Goal: Task Accomplishment & Management: Manage account settings

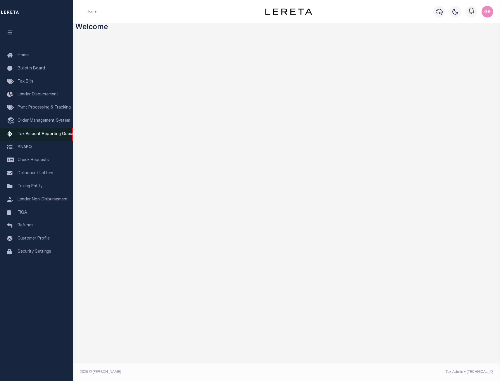
click at [54, 136] on span "Tax Amount Reporting Queue" at bounding box center [46, 134] width 57 height 4
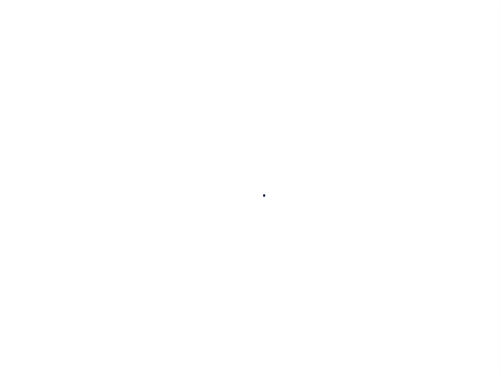
select select "100"
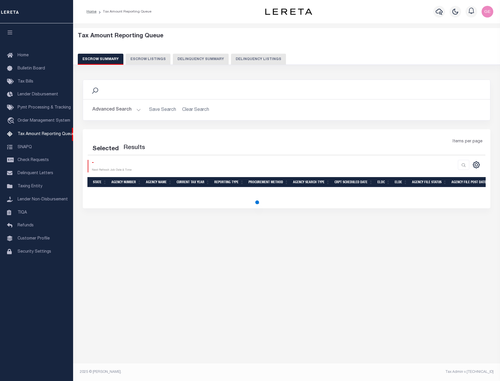
select select "100"
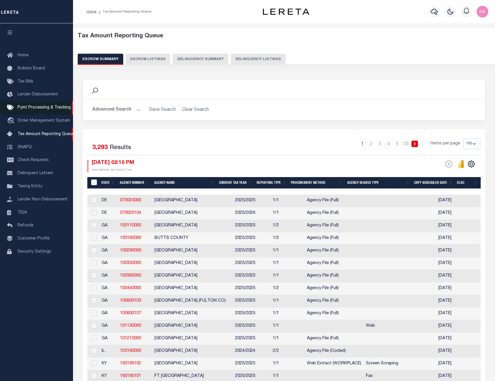
click at [61, 110] on span "Pymt Processing & Tracking" at bounding box center [44, 108] width 53 height 4
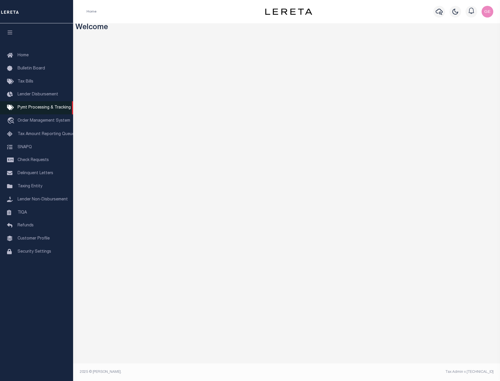
click at [37, 112] on link "Pymt Processing & Tracking" at bounding box center [36, 107] width 73 height 13
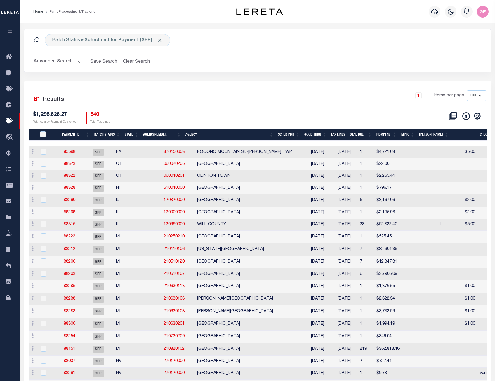
scroll to position [29, 0]
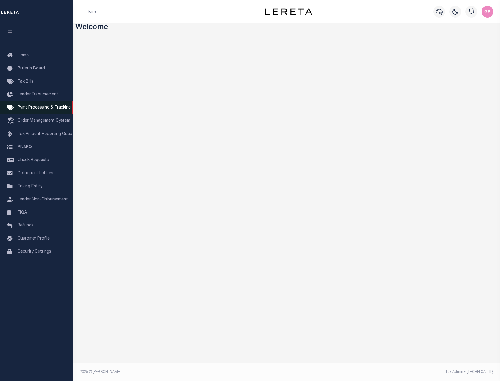
click at [46, 110] on span "Pymt Processing & Tracking" at bounding box center [44, 108] width 53 height 4
click at [44, 107] on span "Pymt Processing & Tracking" at bounding box center [44, 108] width 53 height 4
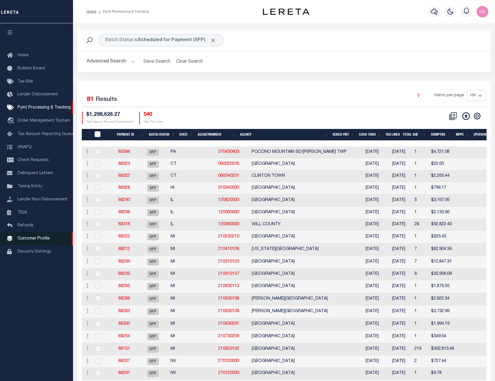
click at [35, 241] on span "Customer Profile" at bounding box center [34, 239] width 32 height 4
click at [18, 187] on span "Taxing Entity" at bounding box center [30, 187] width 25 height 4
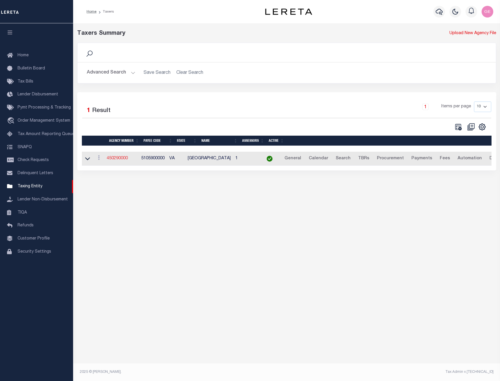
click at [124, 158] on link "450290000" at bounding box center [117, 159] width 21 height 4
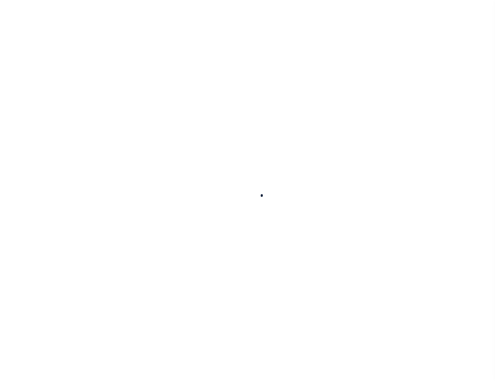
select select
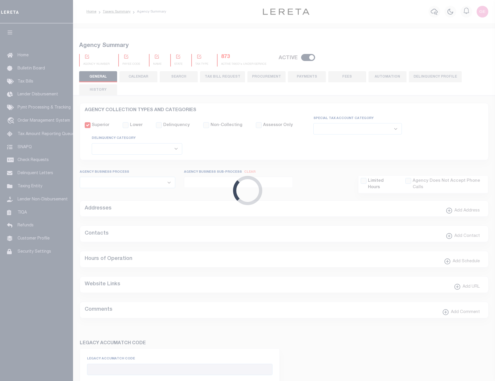
checkbox input "false"
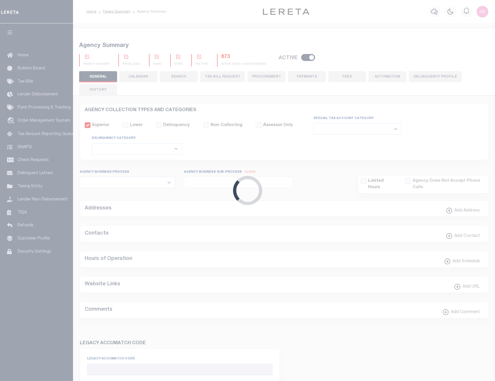
type input "5105900000"
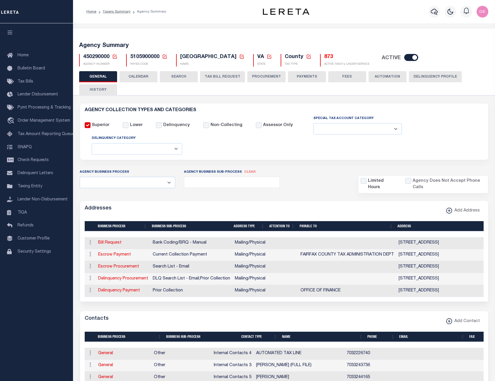
click at [312, 77] on button "PAYMENTS" at bounding box center [307, 76] width 38 height 11
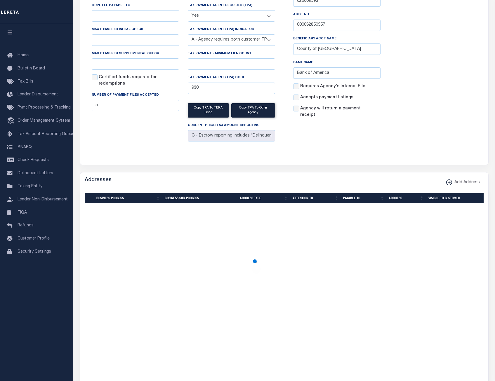
scroll to position [204, 0]
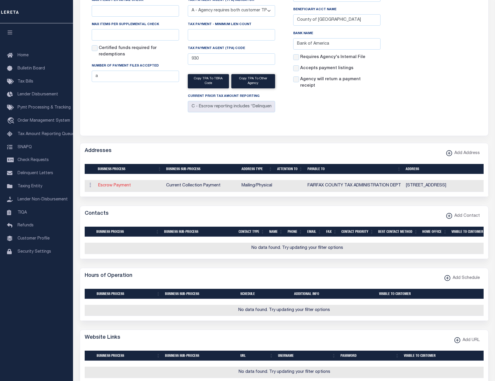
click at [127, 186] on link "Escrow Payment" at bounding box center [114, 186] width 33 height 4
select select "1"
checkbox input "false"
select select
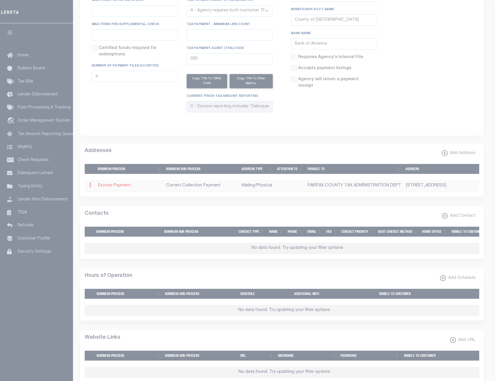
type input "12000 GOVERNMENT CENTER PARKWAY"
type input "SUITE 223"
type input "FAIRFAX"
select select "VA"
type input "22035"
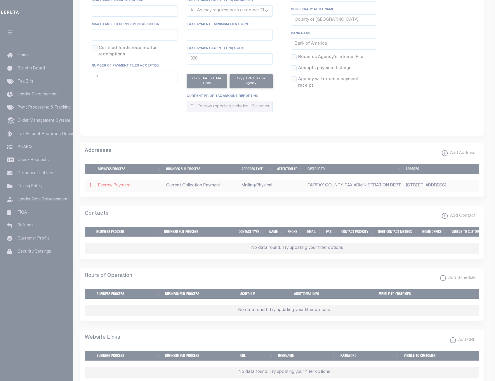
select select "5"
checkbox input "true"
type input "FAIRFAX COUNTY TAX ADMINISTRATION DEPT"
select select "11"
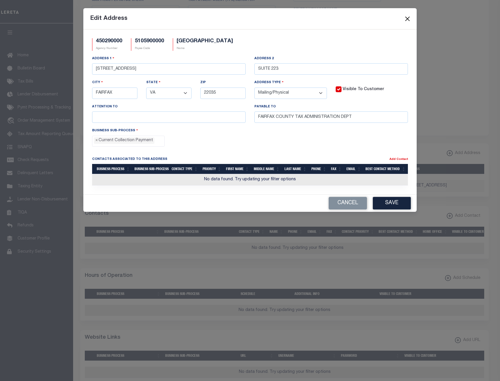
click at [405, 17] on button "Close" at bounding box center [407, 19] width 8 height 8
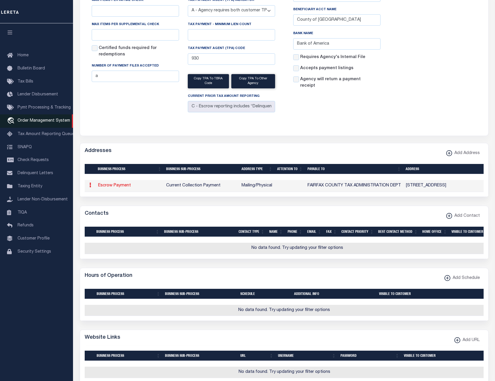
click at [41, 127] on link "travel_explore Order Management System" at bounding box center [36, 121] width 73 height 13
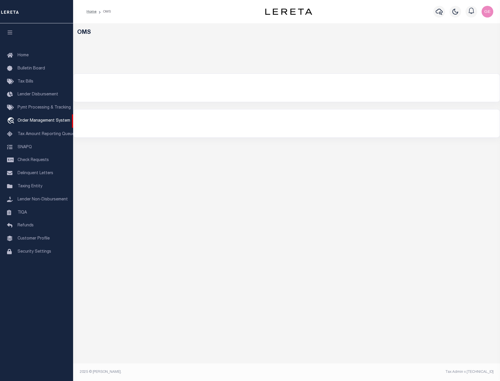
select select "200"
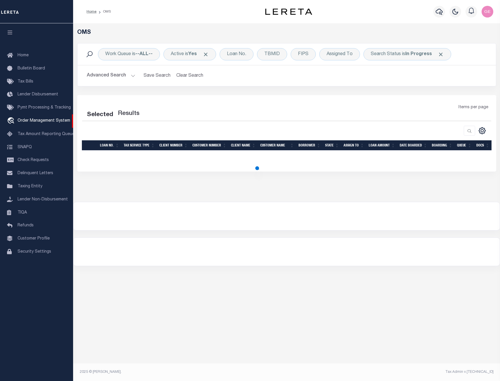
select select "200"
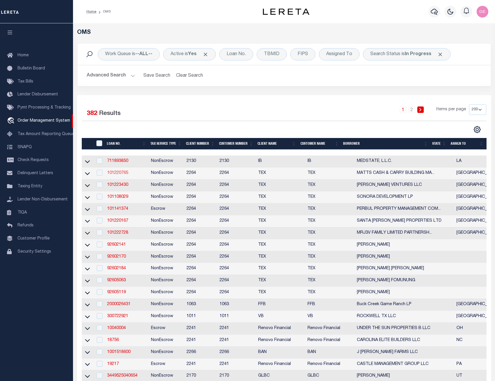
click at [120, 175] on link "101220765" at bounding box center [117, 173] width 21 height 4
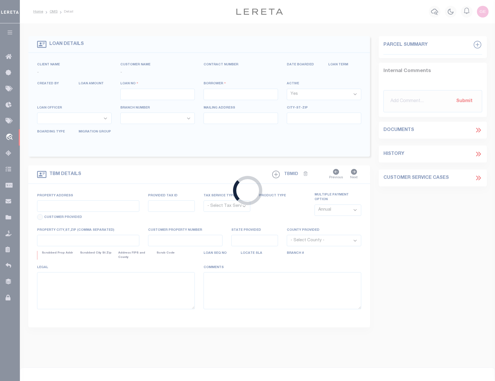
type input "101220765"
type input "MATTS CASH & CARRY BUILDING MATERIALS IN"
select select
type input "PO BOX 1663"
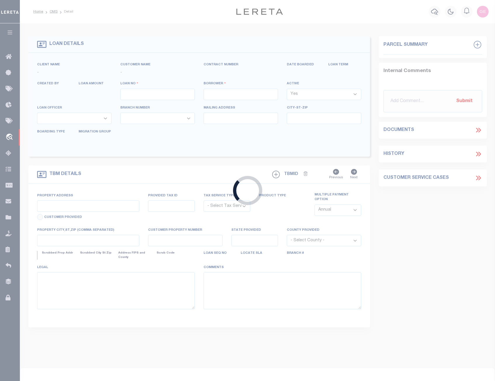
type input "PHARR TX 78577"
select select
select select "NonEscrow"
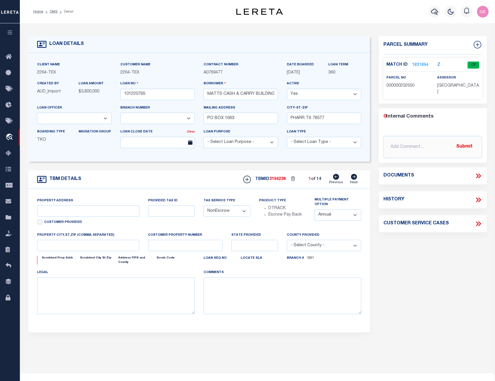
select select "8144"
type input "K2400-00-000-0164-06"
select select
select select "22444"
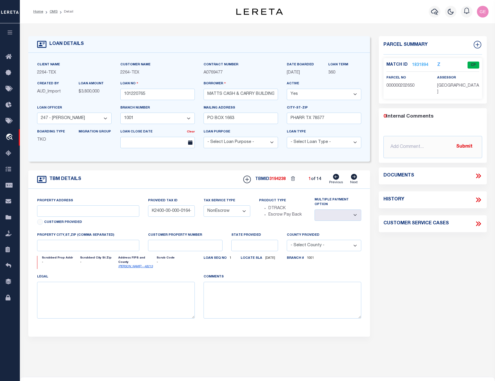
click at [416, 65] on link "1831894" at bounding box center [420, 65] width 16 height 6
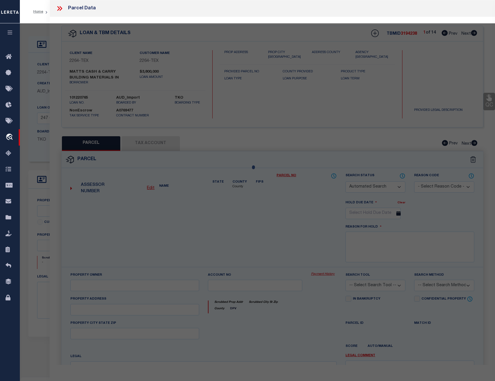
checkbox input "false"
select select "CP"
type input "MATT'S CASH & CARRY"
select select
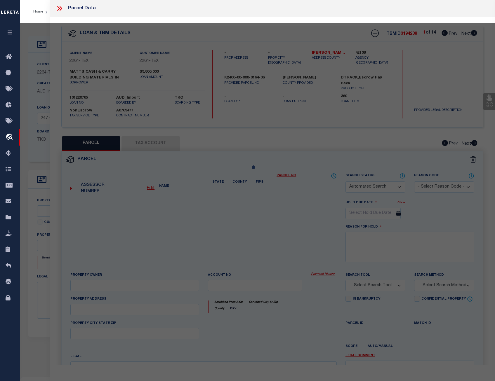
type input "404 E ESPRESSWAY 83"
type input "[GEOGRAPHIC_DATA]"
type textarea "[PERSON_NAME] TRACT E330'-S528' LOT 164 4.0AC"
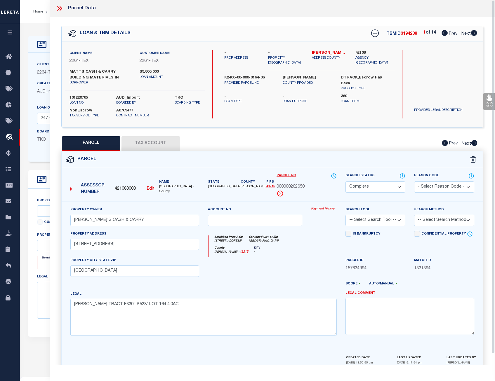
click at [322, 209] on link "Payment History" at bounding box center [324, 209] width 26 height 5
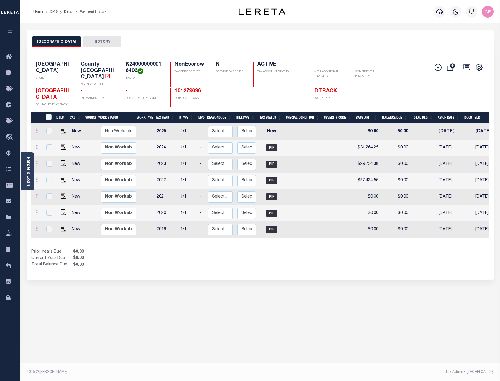
scroll to position [0, 61]
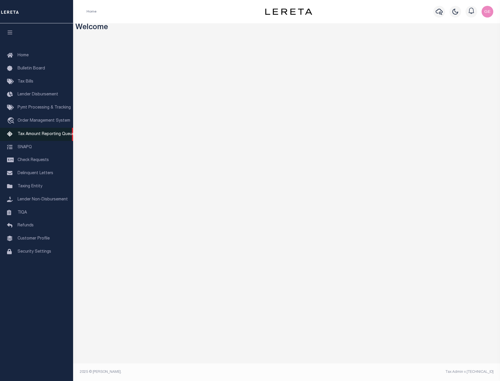
click at [44, 135] on span "Tax Amount Reporting Queue" at bounding box center [46, 134] width 57 height 4
click at [51, 109] on span "Pymt Processing & Tracking" at bounding box center [44, 108] width 53 height 4
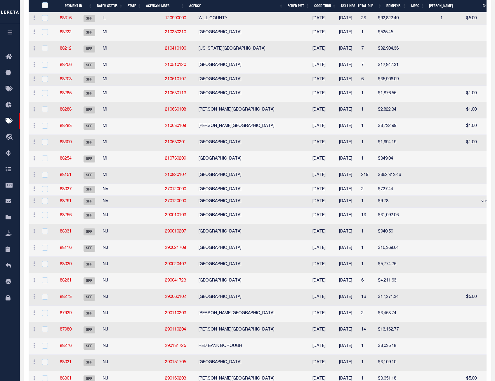
scroll to position [175, 0]
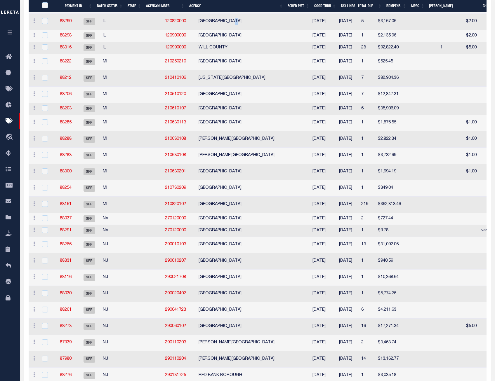
drag, startPoint x: 223, startPoint y: 19, endPoint x: 261, endPoint y: 23, distance: 37.8
click at [262, 24] on td "[GEOGRAPHIC_DATA]" at bounding box center [251, 22] width 110 height 16
checkbox input "true"
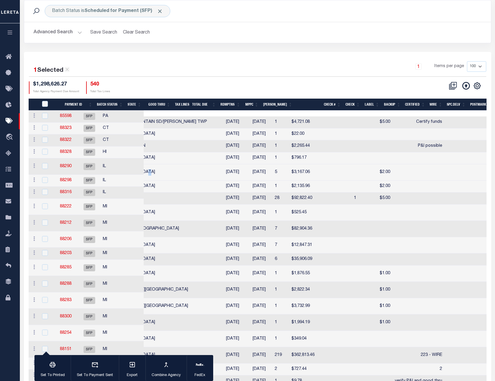
scroll to position [0, 157]
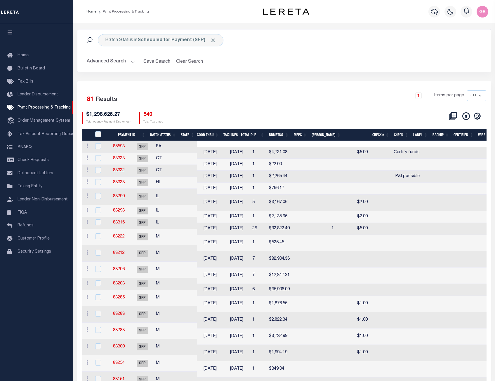
scroll to position [0, 329]
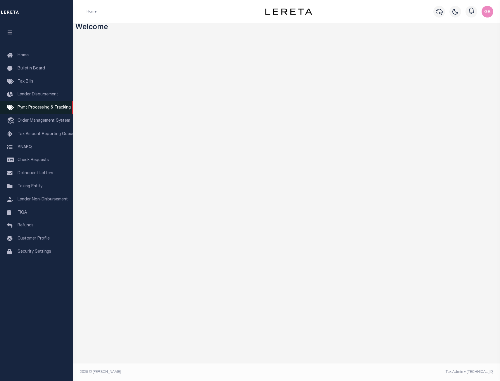
click at [48, 103] on link "Pymt Processing & Tracking" at bounding box center [36, 107] width 73 height 13
click at [48, 107] on span "Pymt Processing & Tracking" at bounding box center [44, 108] width 53 height 4
click at [54, 110] on span "Pymt Processing & Tracking" at bounding box center [44, 108] width 53 height 4
